Goal: Check status: Check status

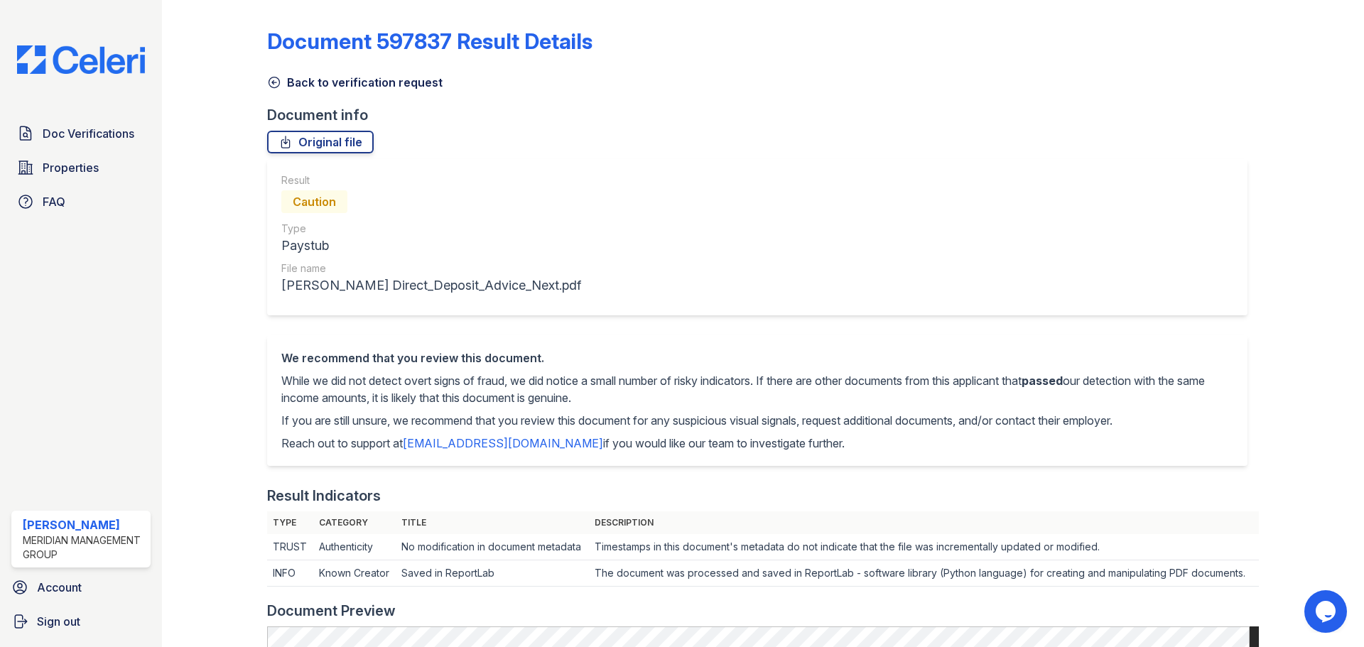
scroll to position [533, 0]
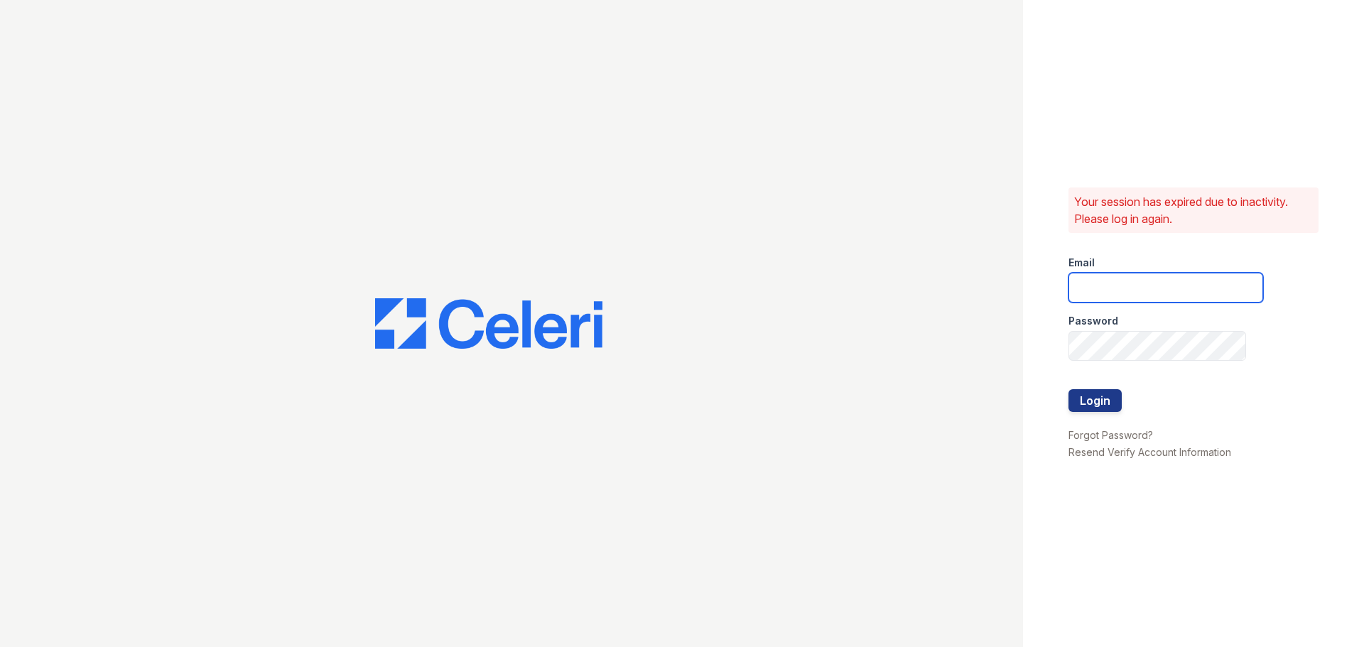
type input "kjackson@mmgmgt.com"
click at [1104, 384] on div at bounding box center [1166, 375] width 195 height 28
click at [1103, 395] on button "Login" at bounding box center [1095, 400] width 53 height 23
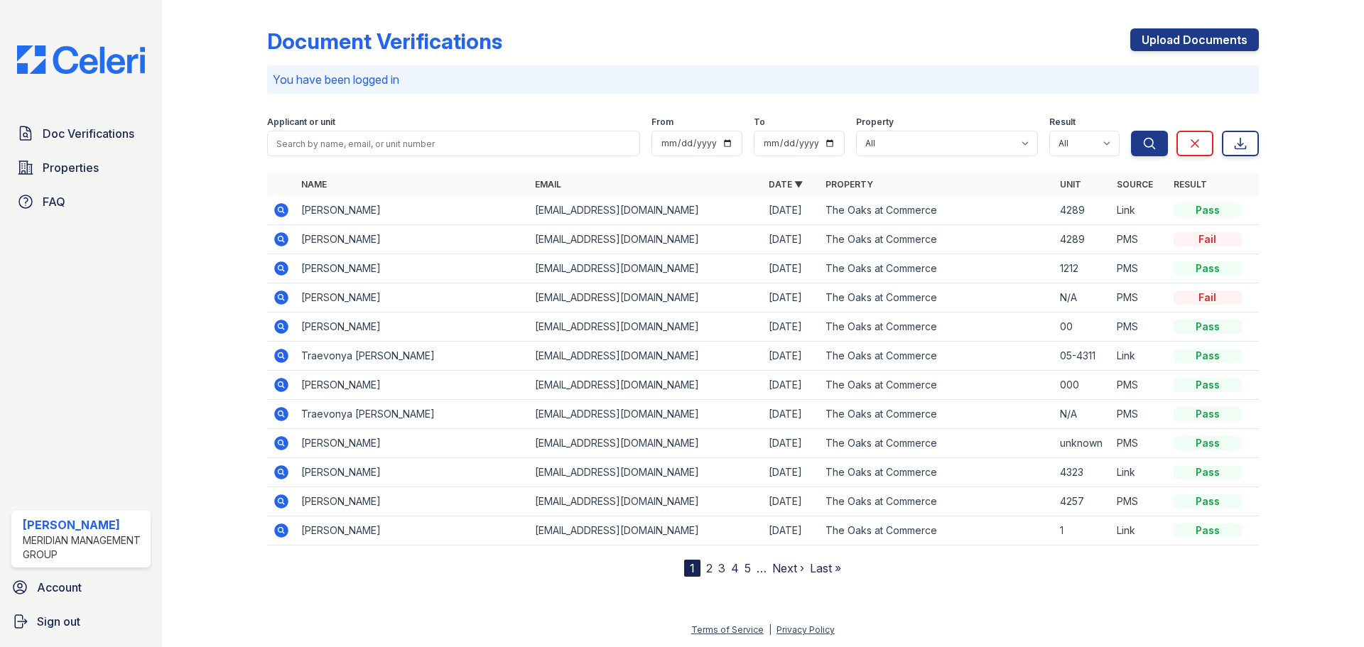
click at [284, 209] on icon at bounding box center [281, 210] width 14 height 14
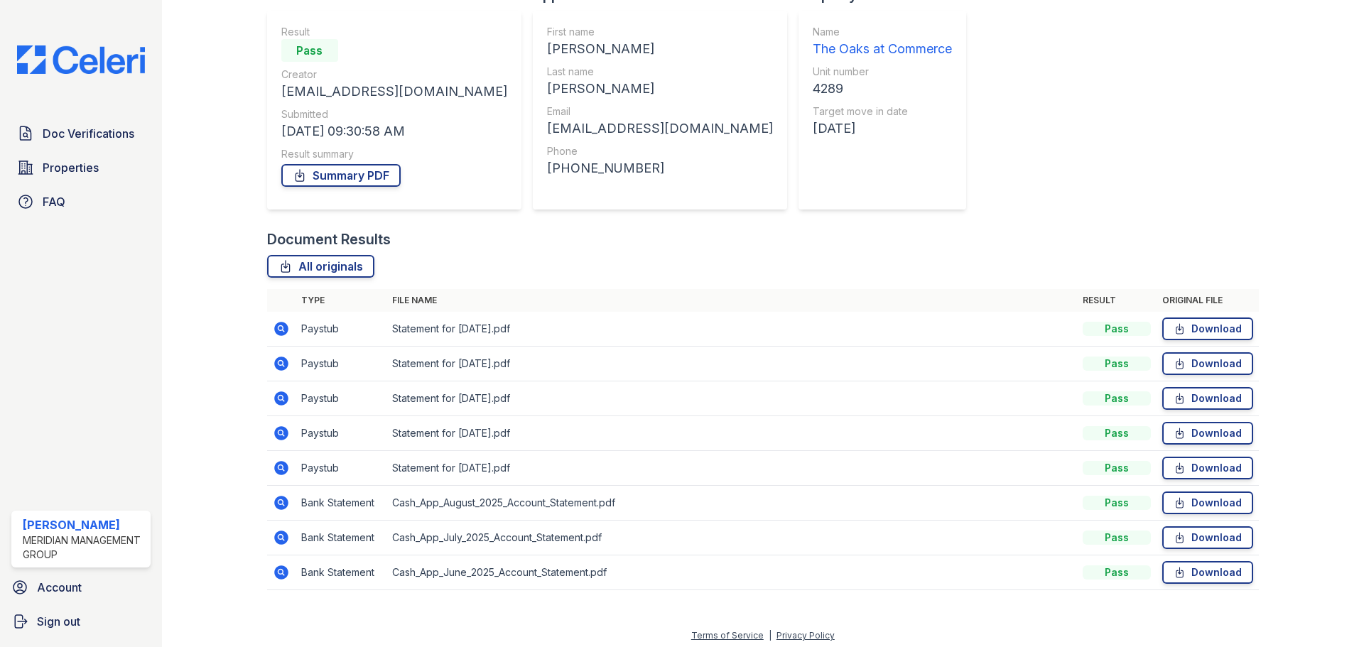
scroll to position [126, 0]
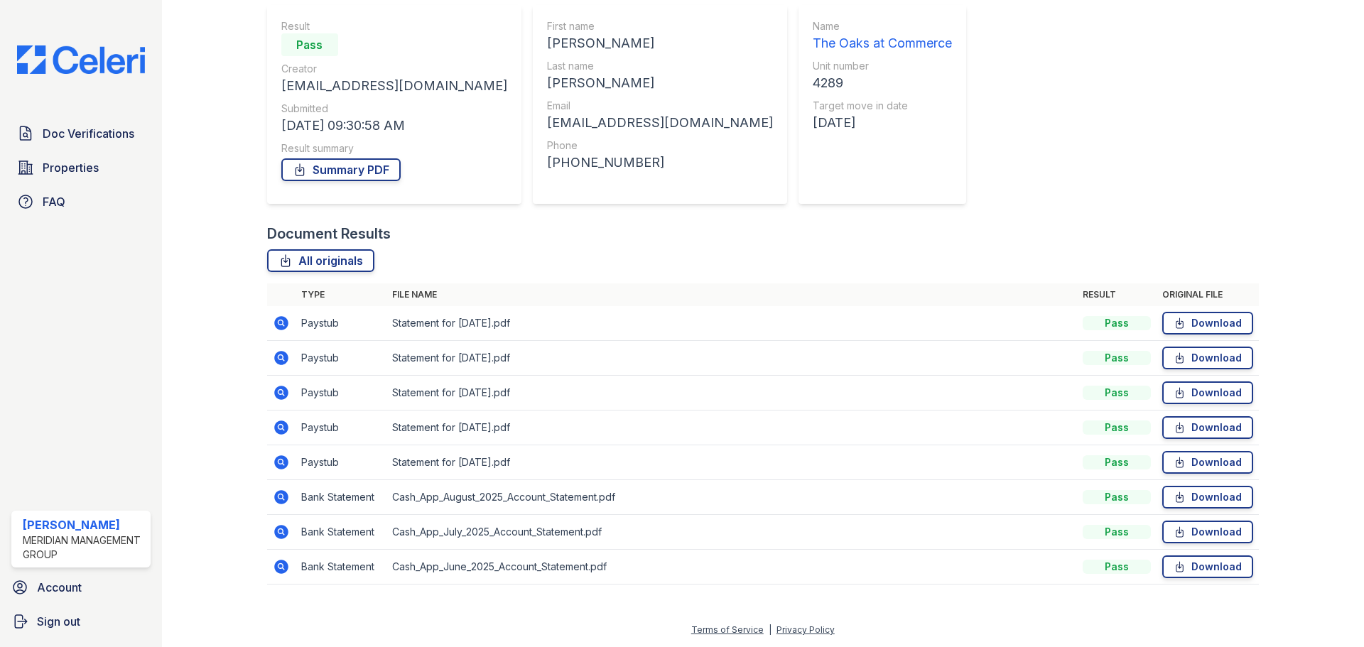
click at [286, 464] on icon at bounding box center [281, 463] width 14 height 14
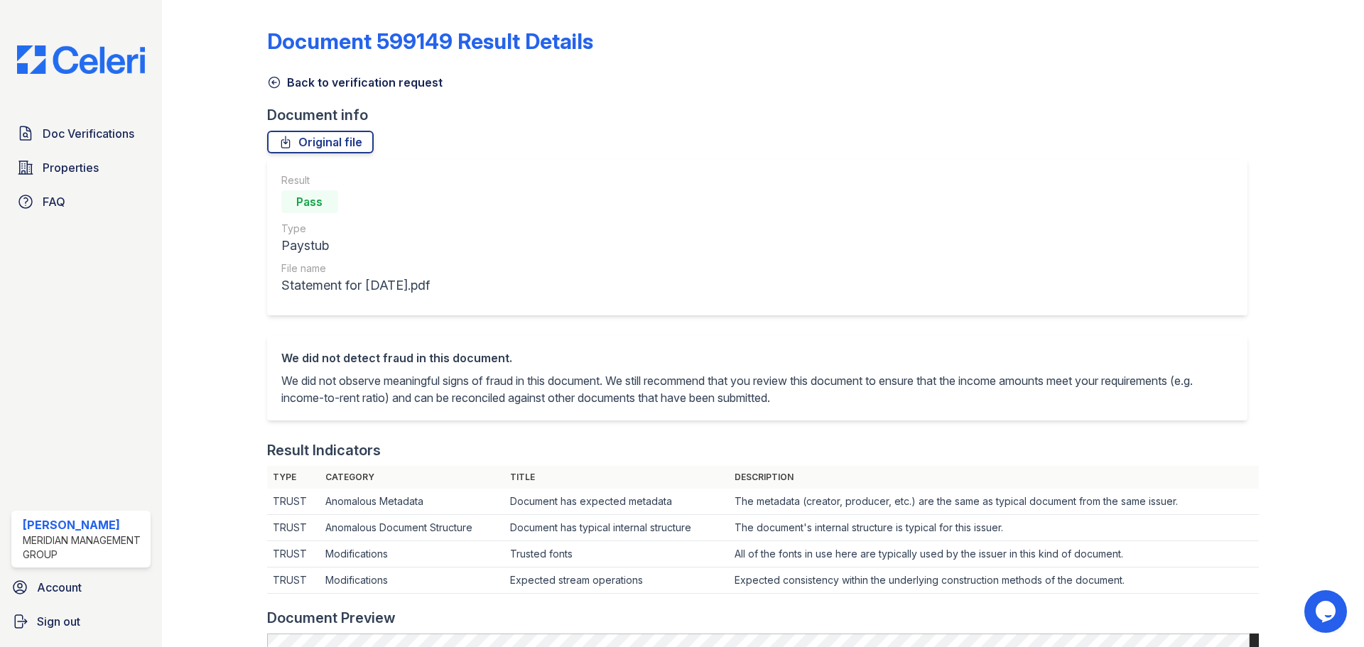
click at [331, 80] on link "Back to verification request" at bounding box center [355, 82] width 176 height 17
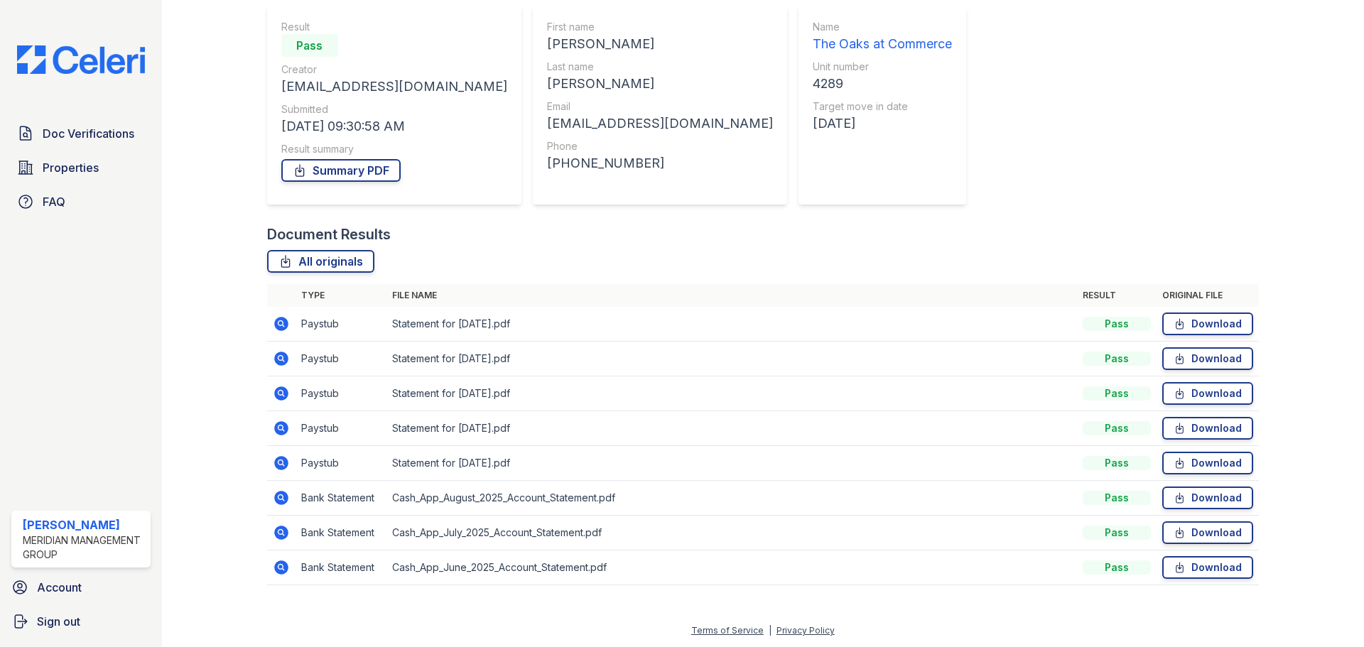
scroll to position [126, 0]
click at [281, 352] on icon at bounding box center [281, 358] width 14 height 14
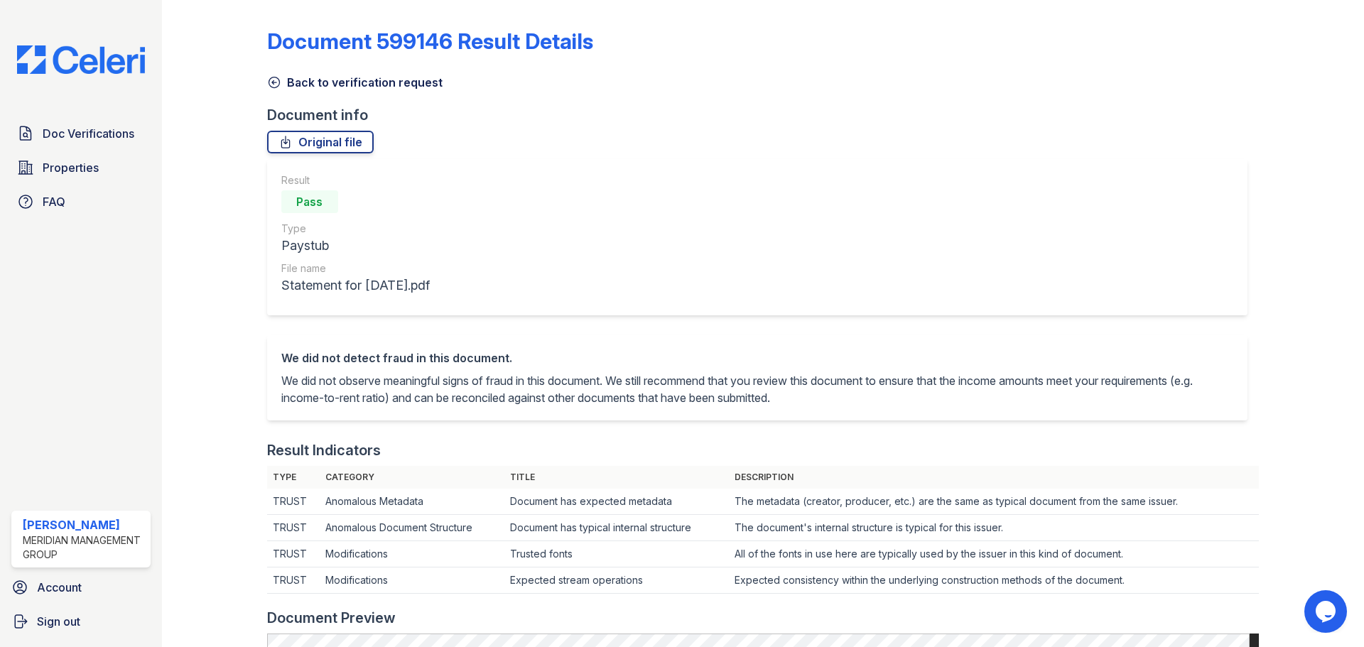
click at [328, 78] on link "Back to verification request" at bounding box center [355, 82] width 176 height 17
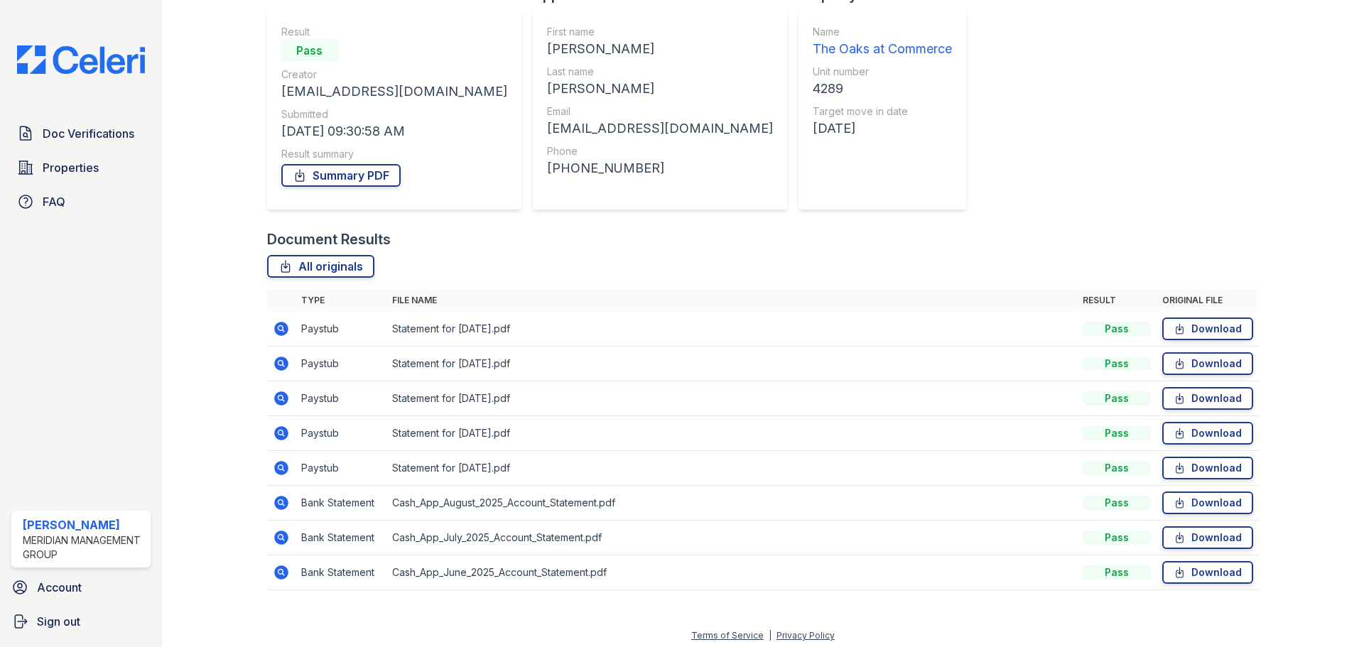
scroll to position [126, 0]
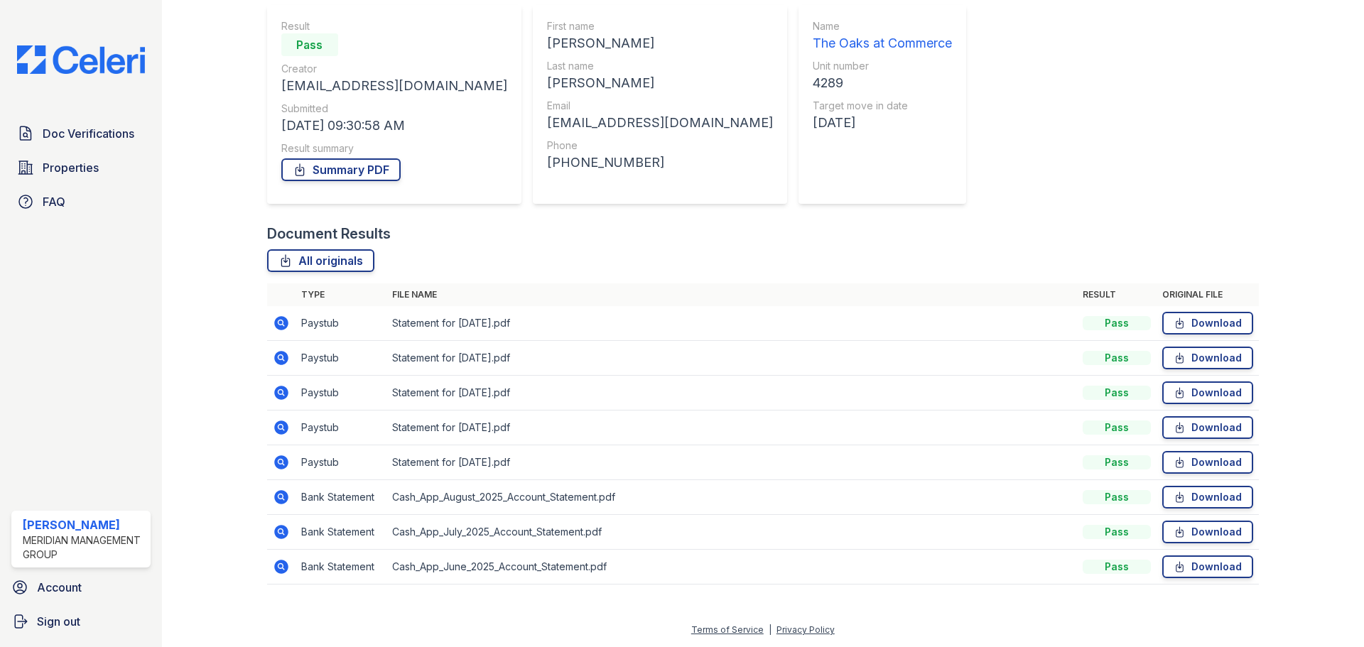
click at [279, 357] on icon at bounding box center [281, 357] width 4 height 4
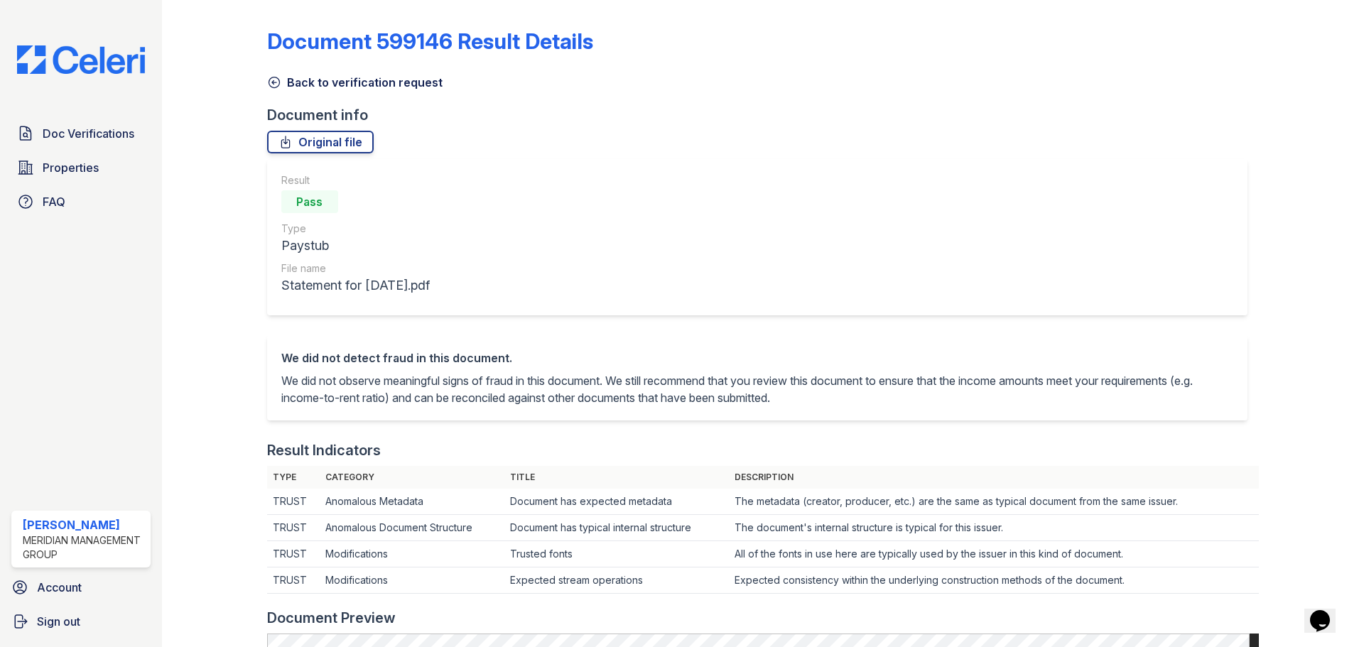
click at [372, 77] on link "Back to verification request" at bounding box center [355, 82] width 176 height 17
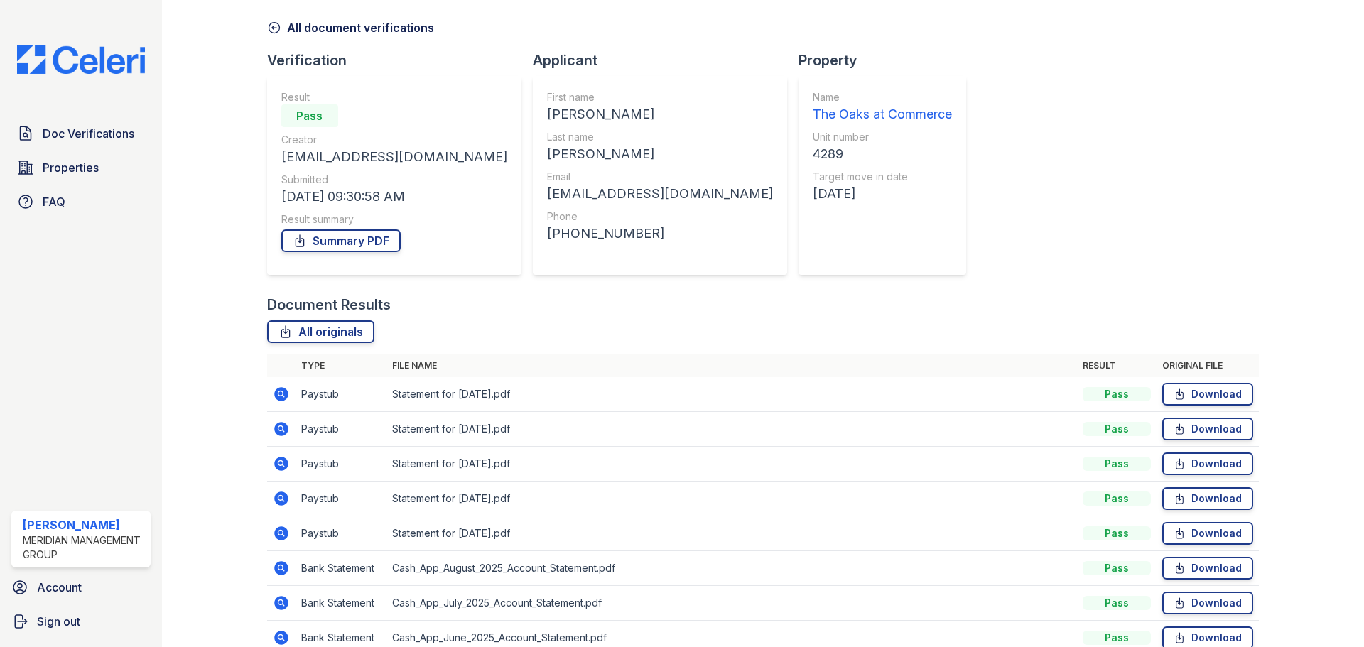
scroll to position [71, 0]
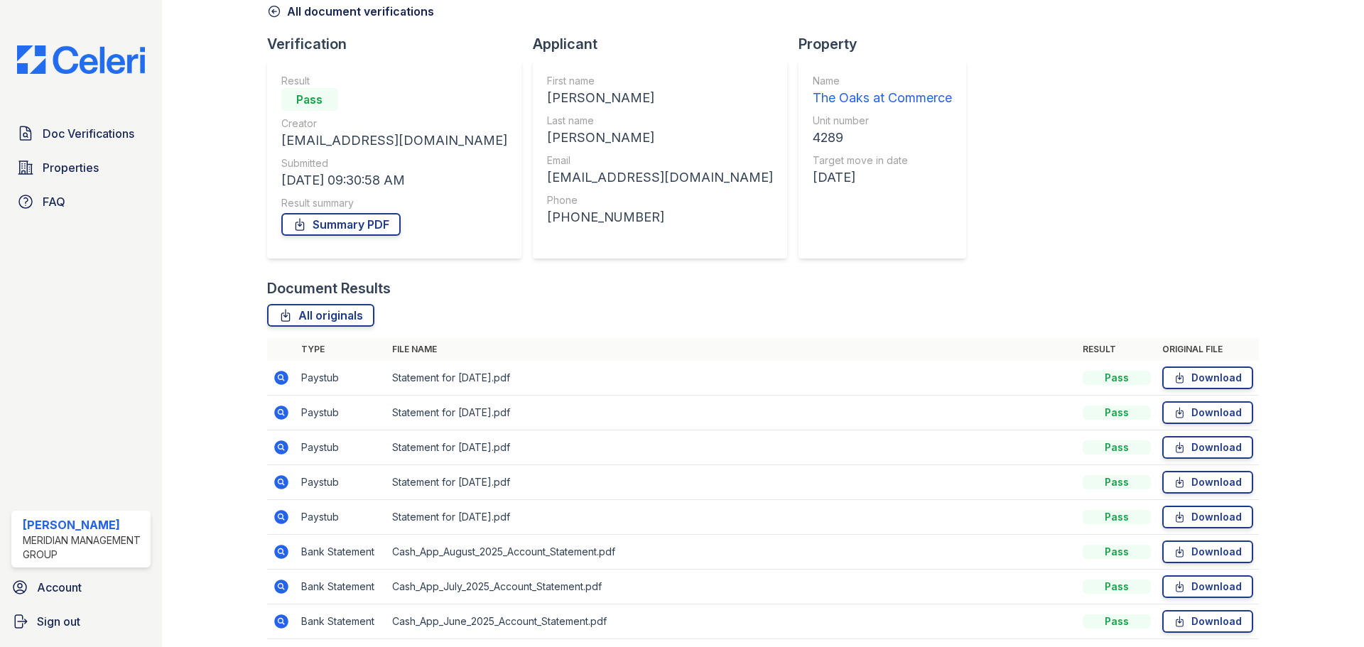
click at [286, 377] on icon at bounding box center [281, 378] width 14 height 14
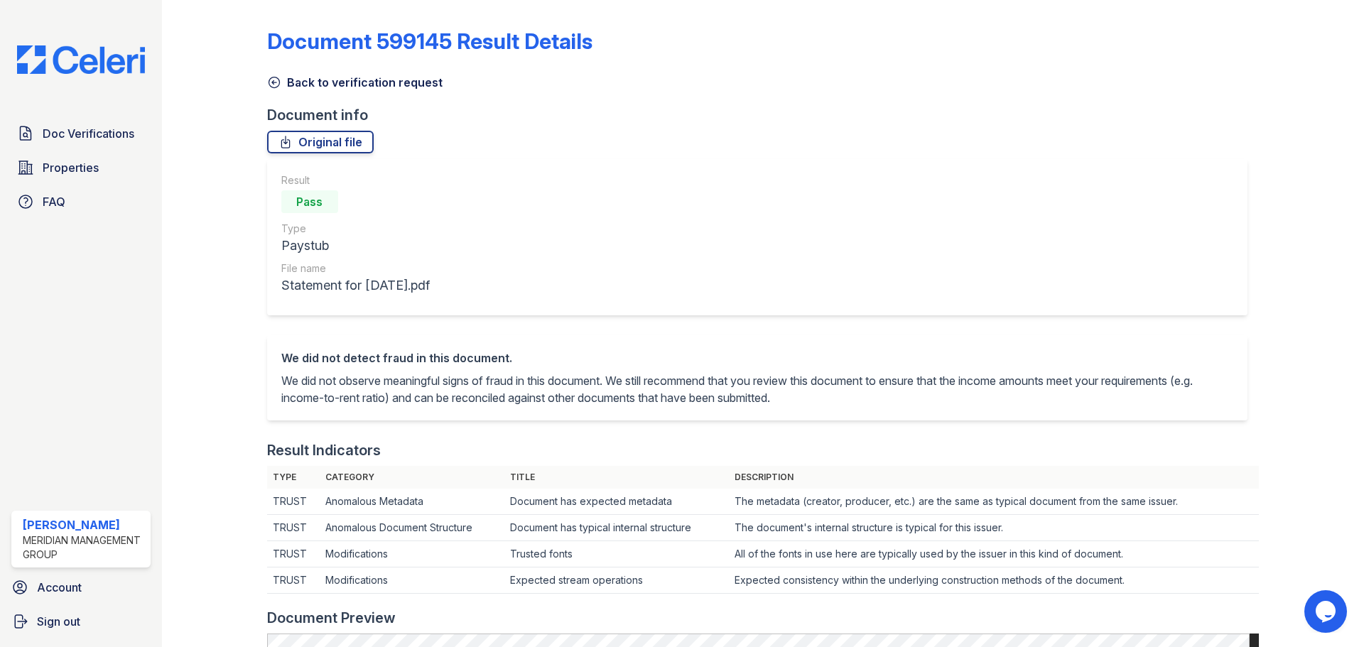
click at [282, 80] on link "Back to verification request" at bounding box center [355, 82] width 176 height 17
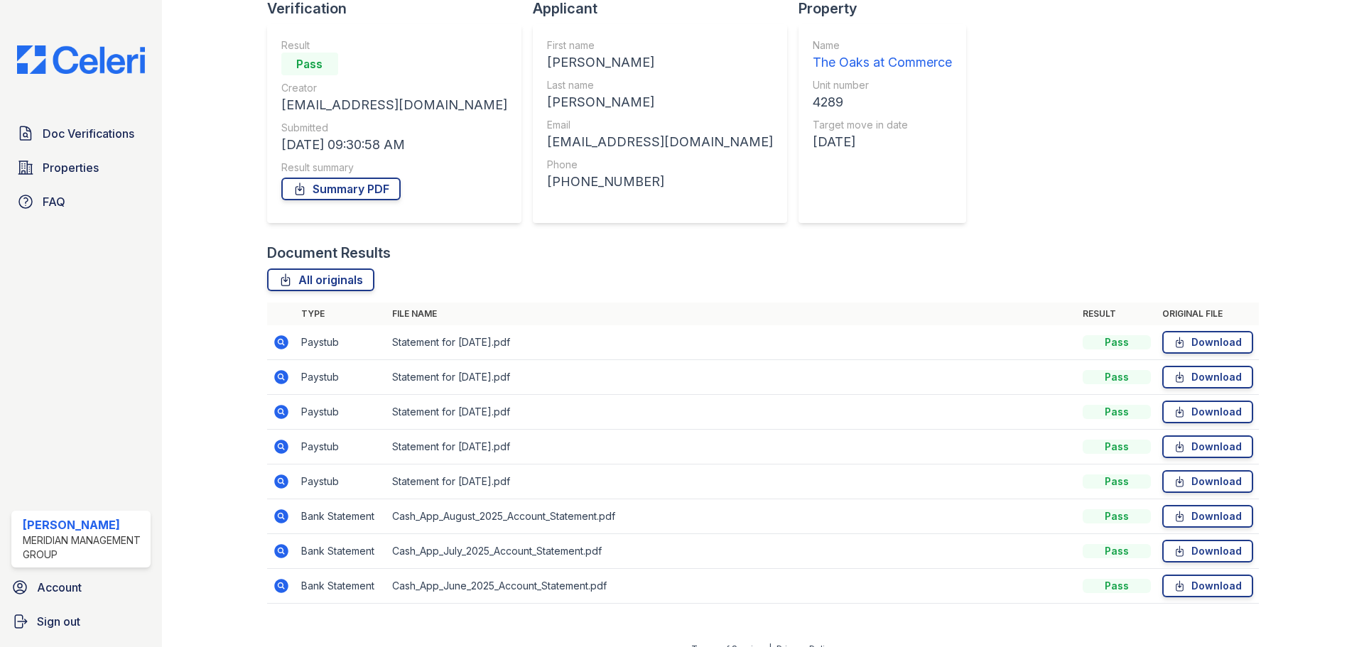
scroll to position [126, 0]
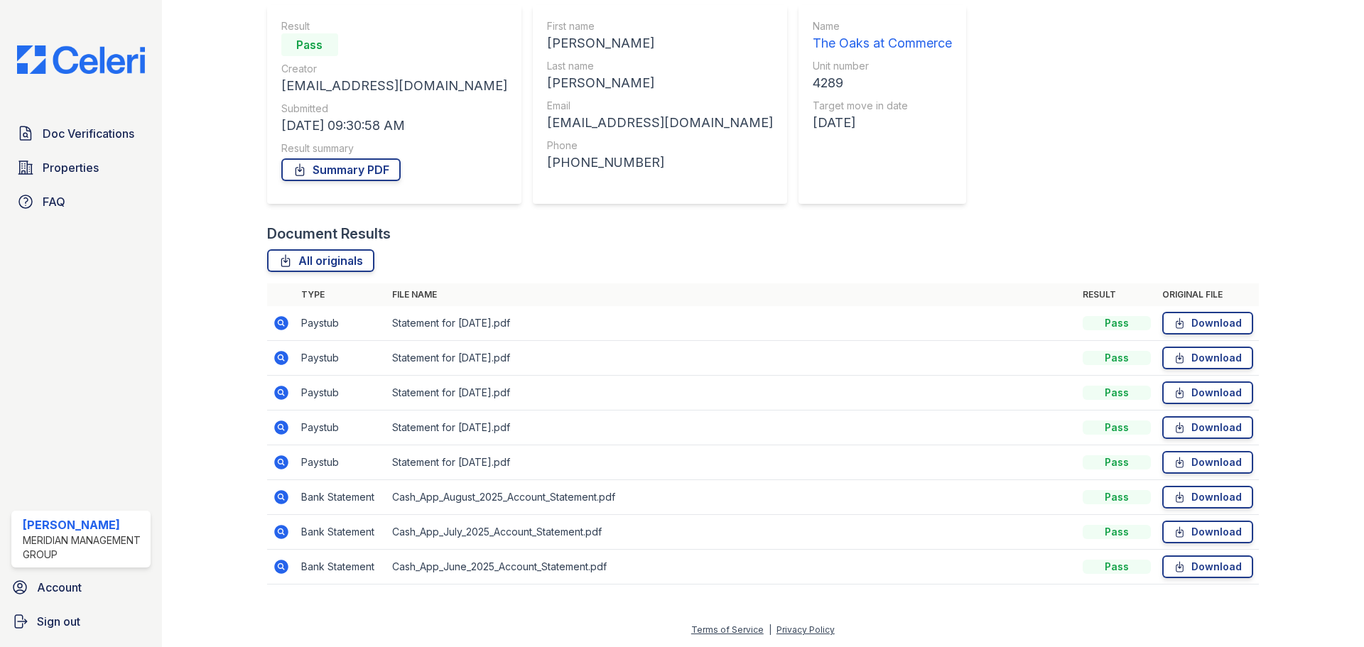
click at [282, 427] on icon at bounding box center [281, 427] width 17 height 17
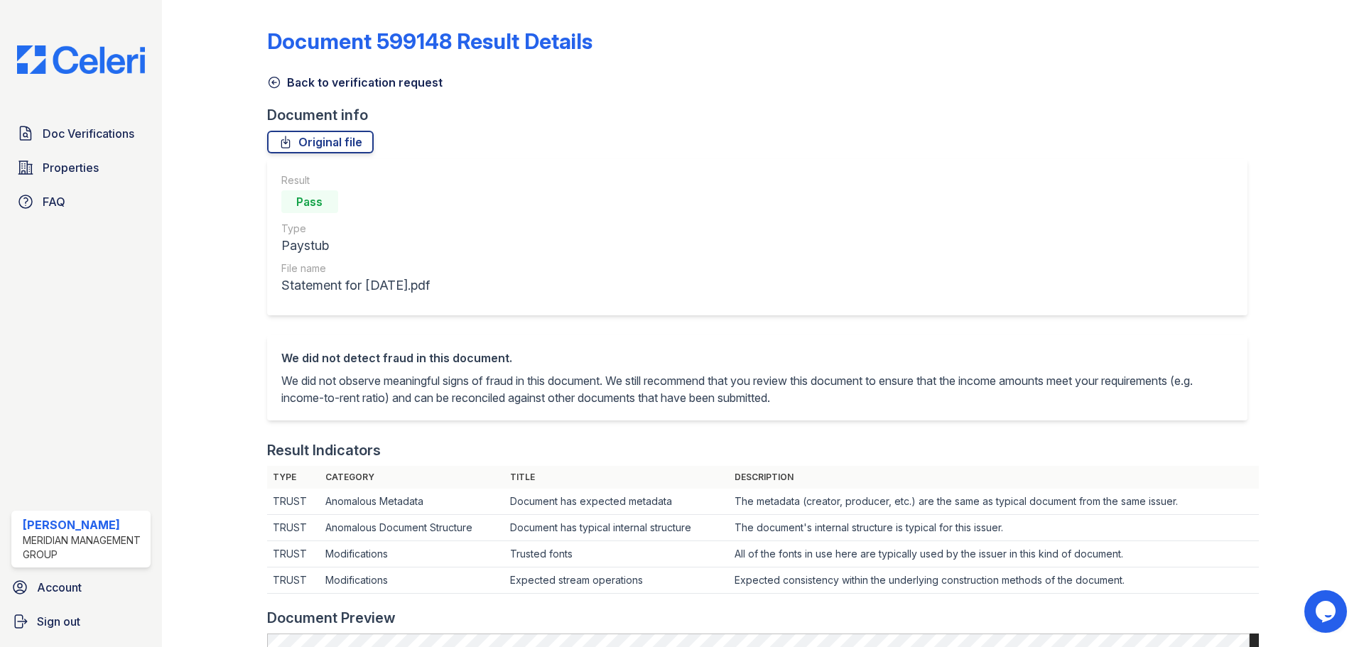
click at [324, 77] on link "Back to verification request" at bounding box center [355, 82] width 176 height 17
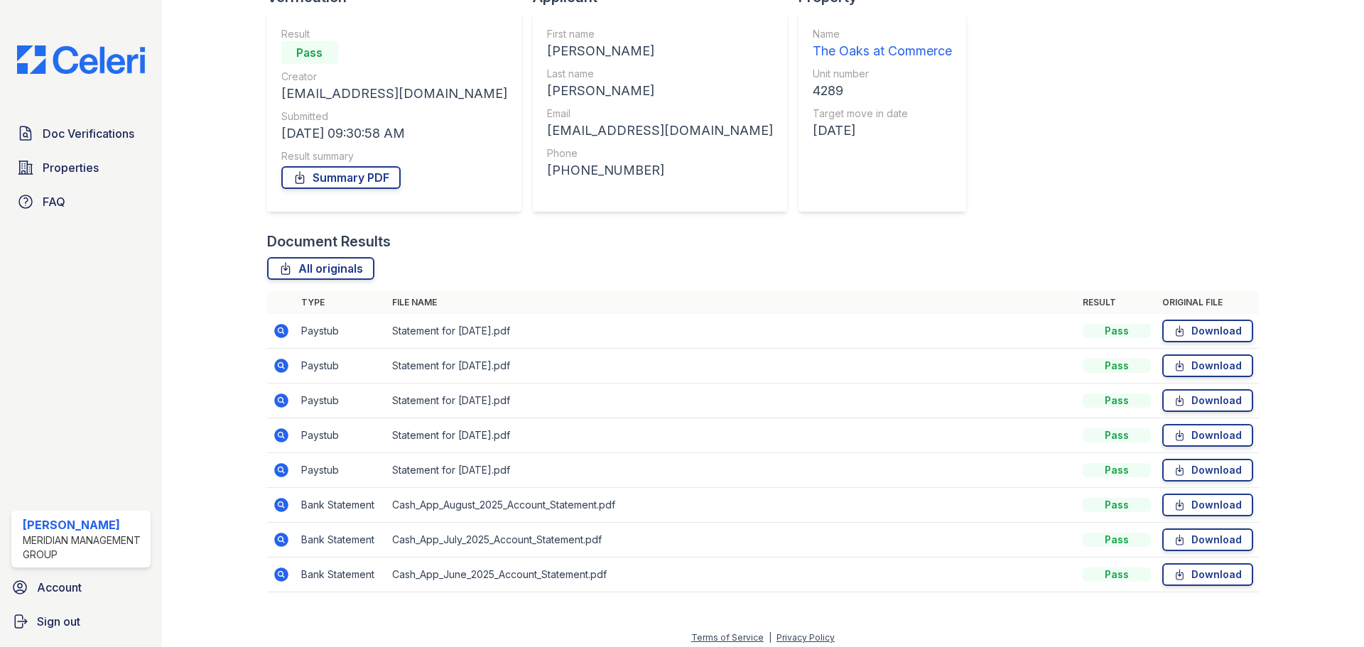
scroll to position [126, 0]
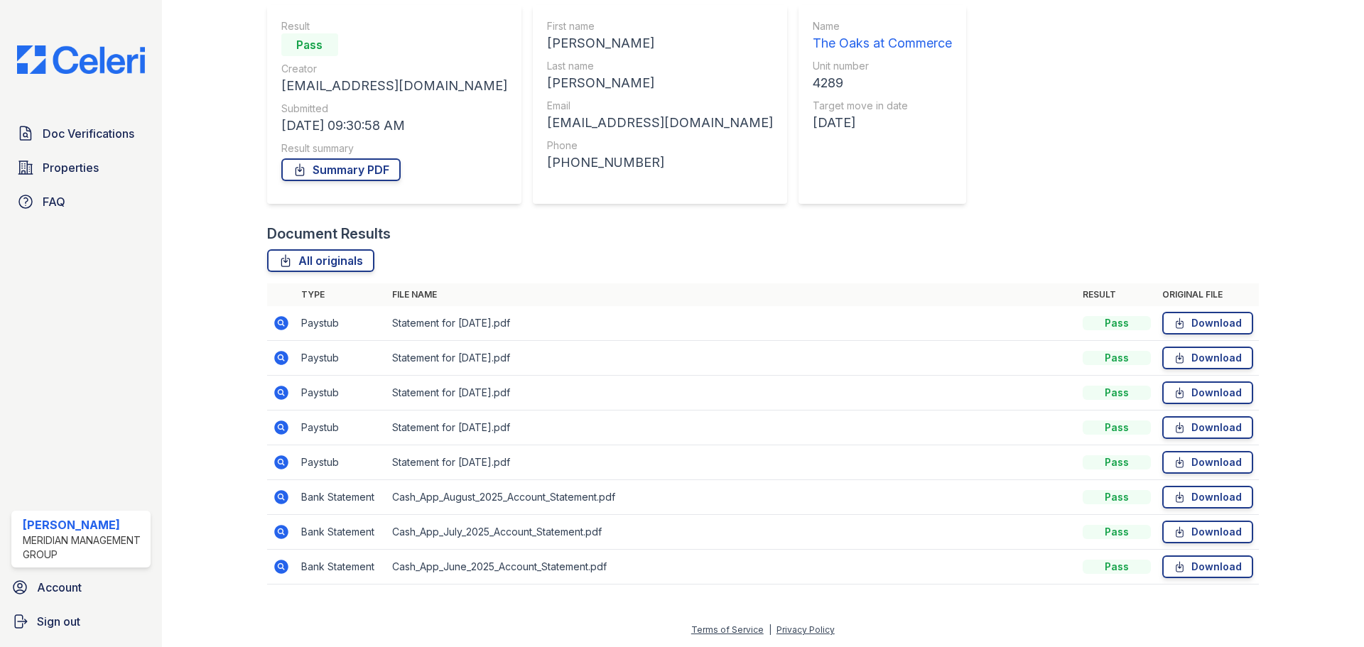
click at [263, 427] on div at bounding box center [226, 239] width 82 height 719
click at [281, 429] on icon at bounding box center [281, 427] width 4 height 4
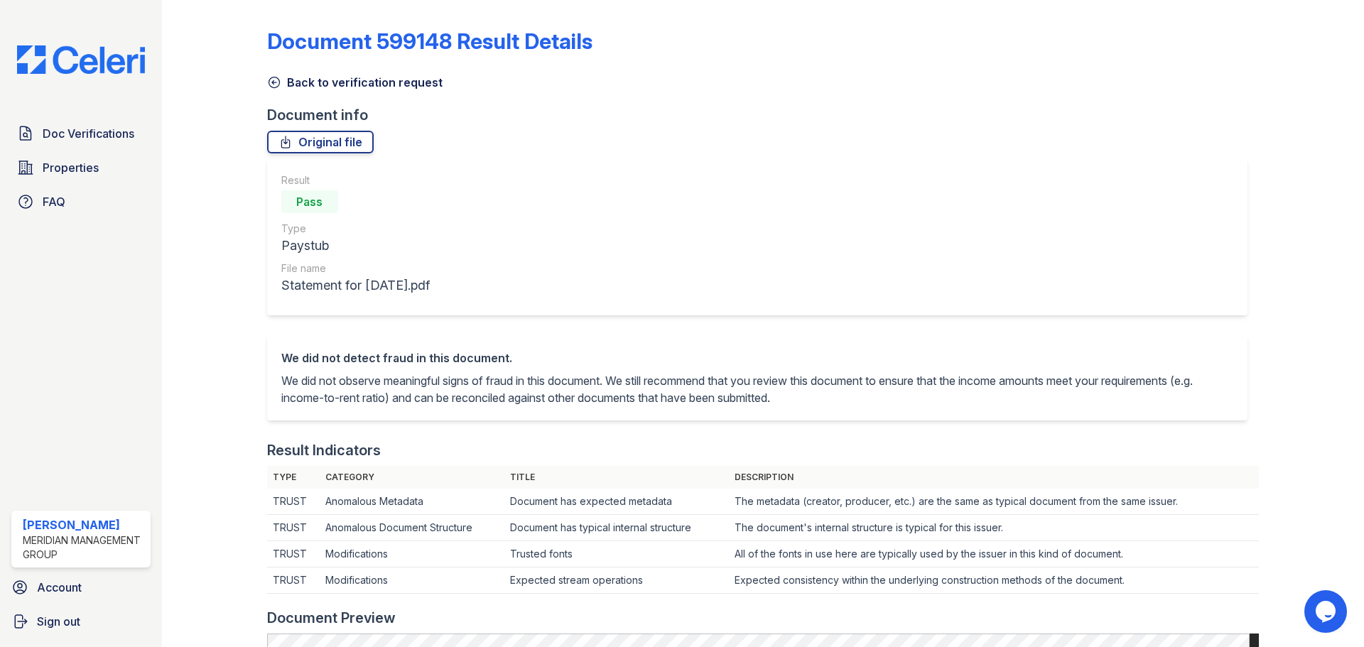
click at [333, 82] on link "Back to verification request" at bounding box center [355, 82] width 176 height 17
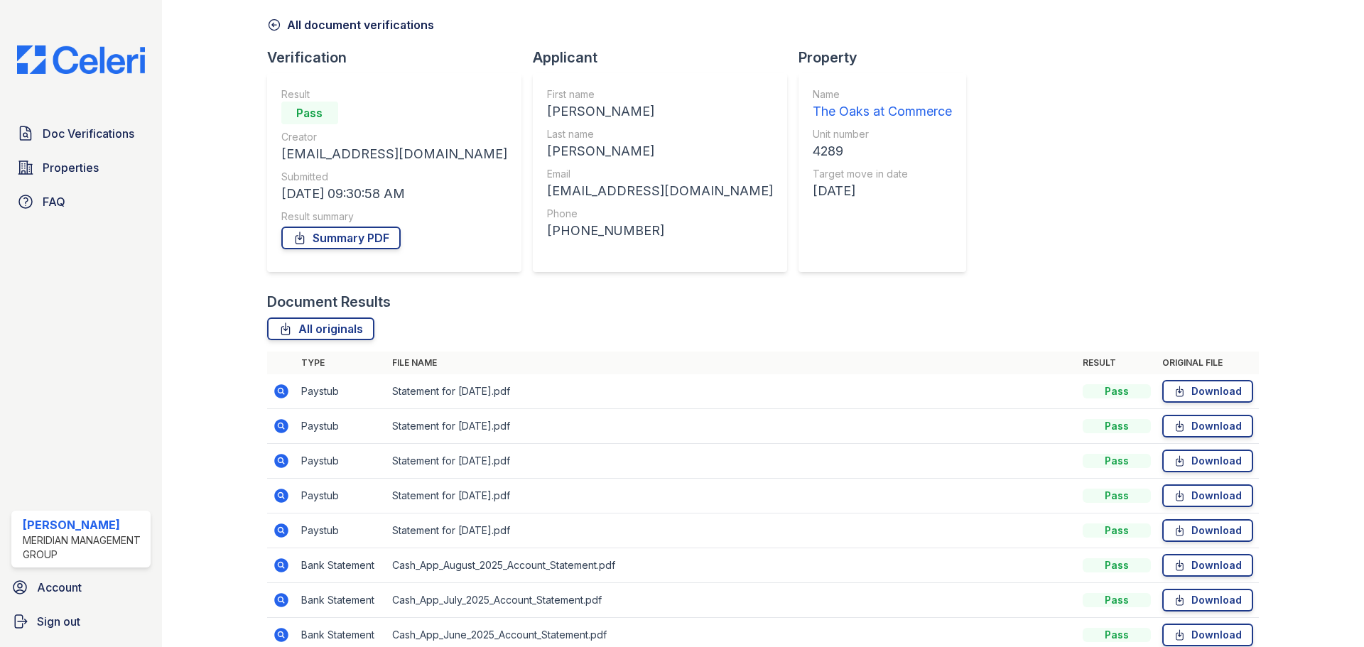
scroll to position [126, 0]
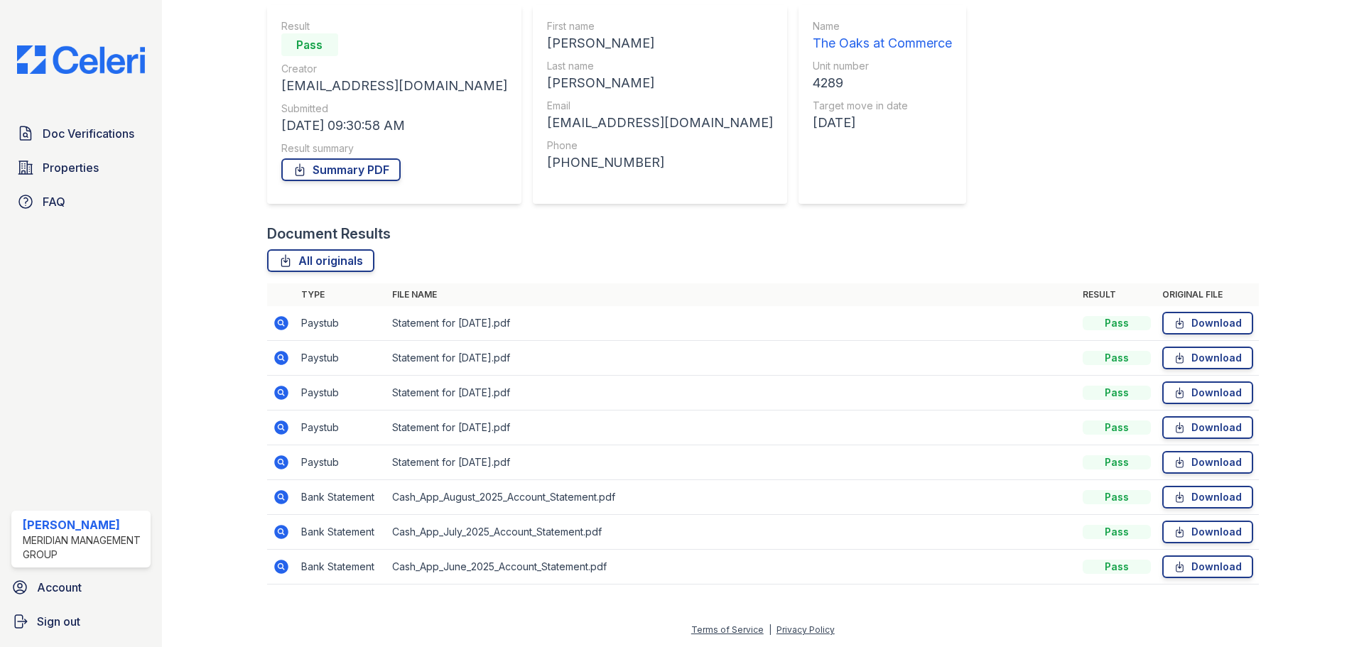
click at [284, 461] on icon at bounding box center [281, 463] width 14 height 14
